Goal: Information Seeking & Learning: Check status

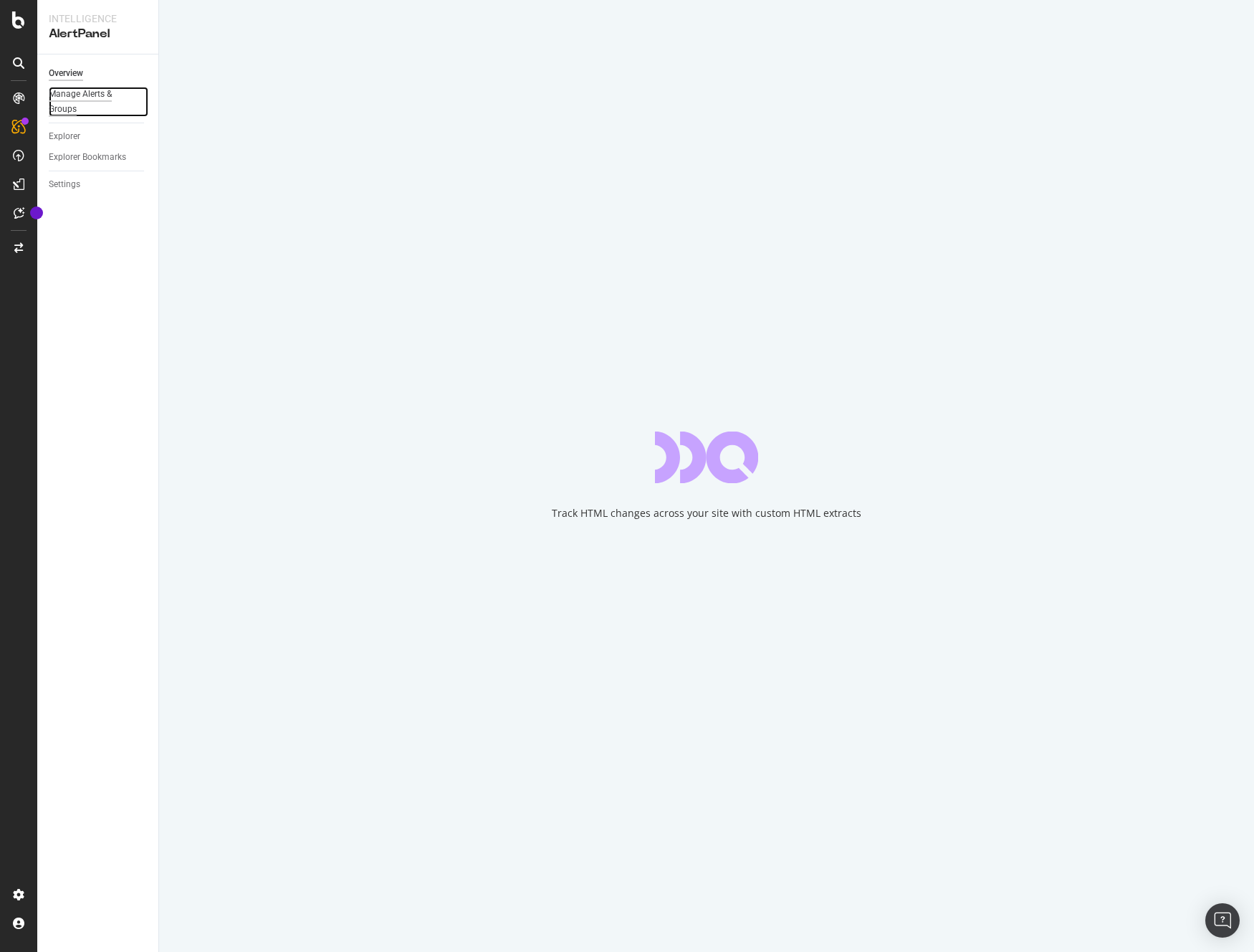
click at [80, 93] on div "Manage Alerts & Groups" at bounding box center [92, 102] width 86 height 30
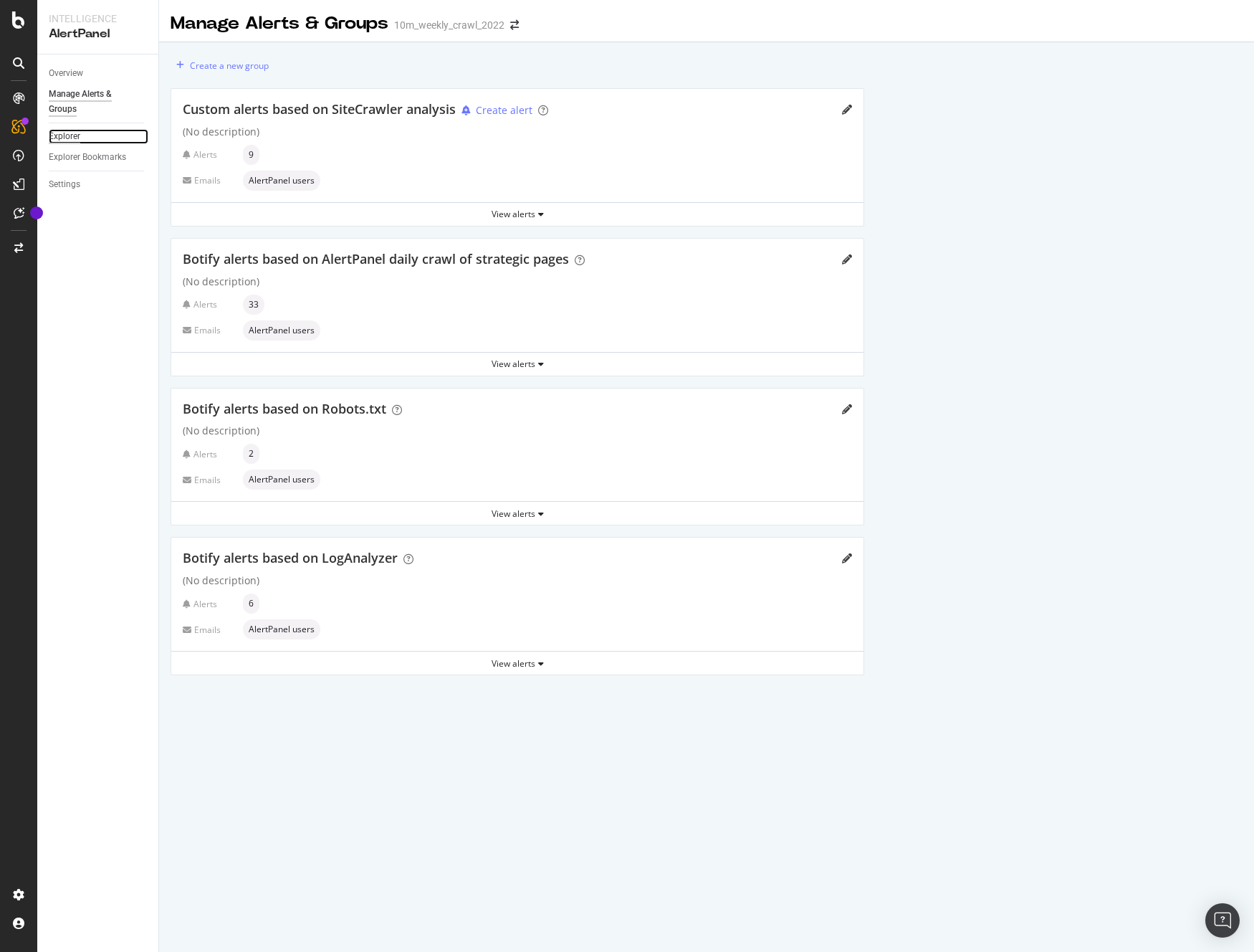
click at [78, 135] on div "Explorer" at bounding box center [65, 136] width 32 height 15
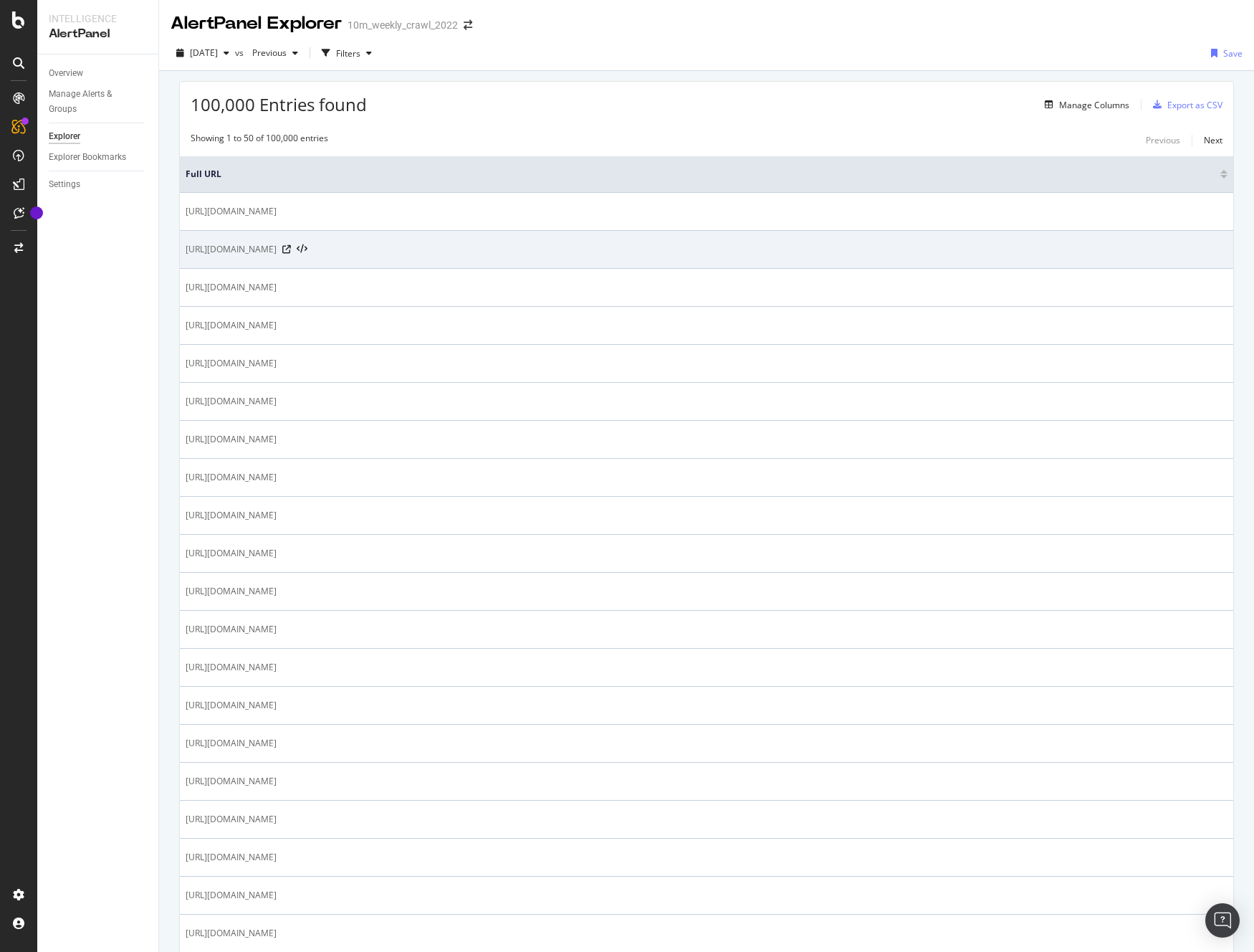
click at [277, 247] on span "[URL][DOMAIN_NAME]" at bounding box center [231, 250] width 91 height 14
click at [291, 248] on icon at bounding box center [287, 250] width 9 height 9
click at [207, 248] on span "[URL][DOMAIN_NAME]" at bounding box center [231, 250] width 91 height 14
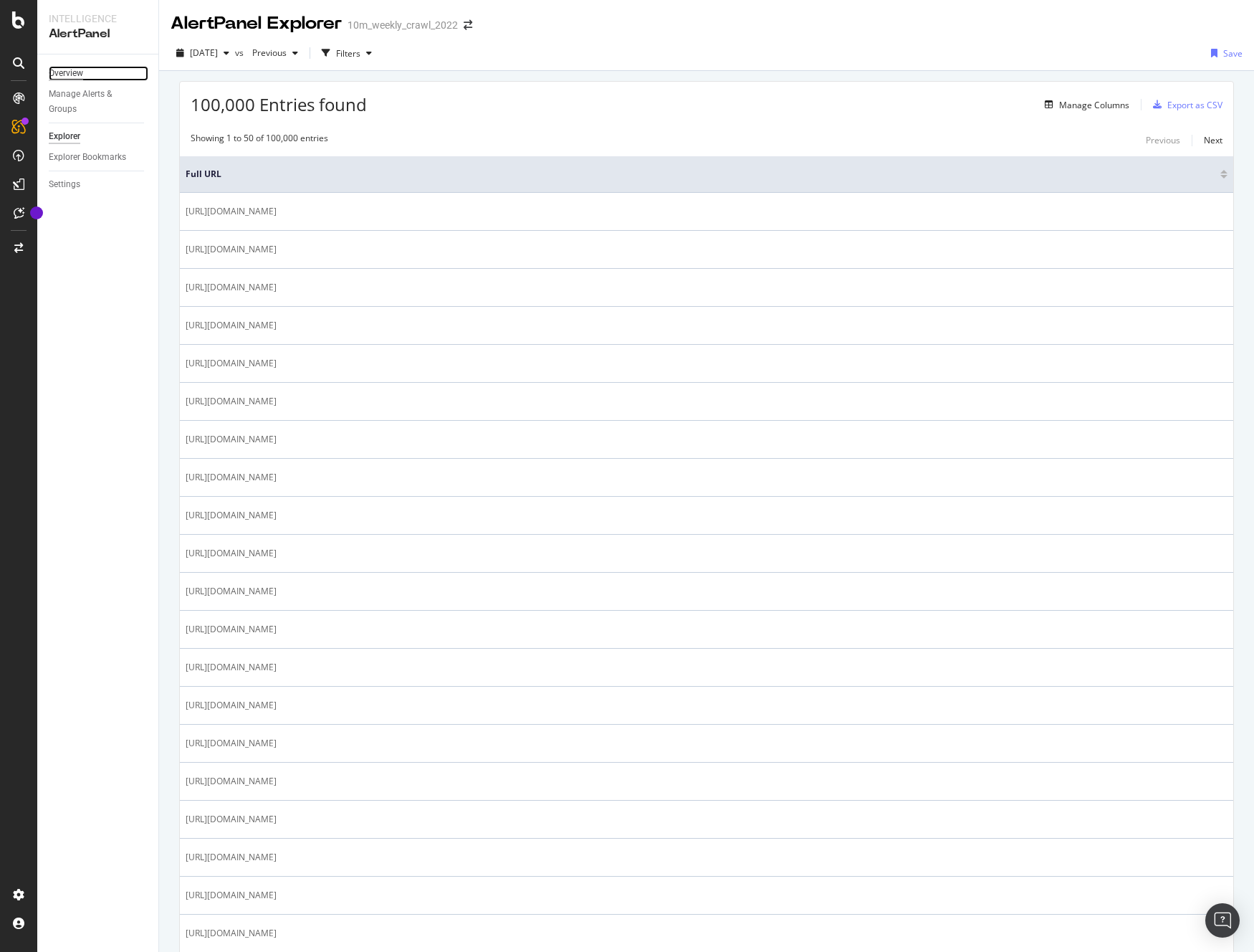
click at [71, 68] on div "Overview" at bounding box center [66, 73] width 34 height 15
